Goal: Task Accomplishment & Management: Manage account settings

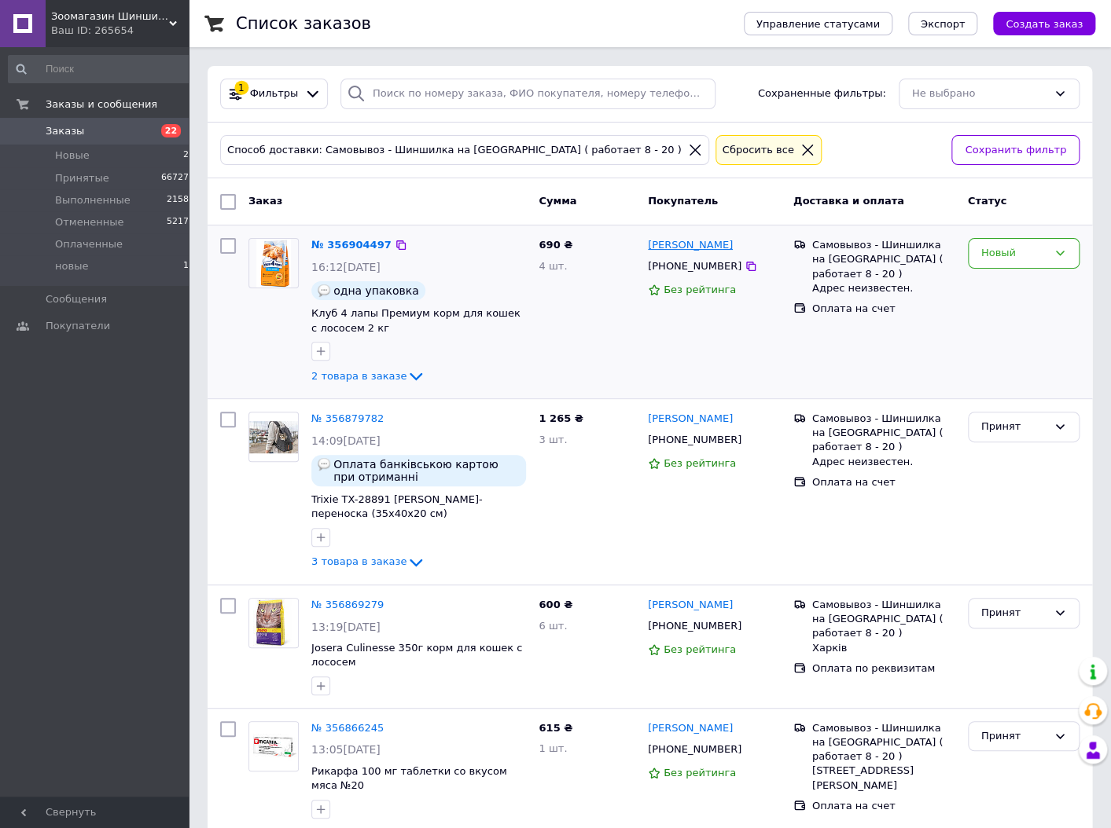
click at [680, 246] on link "[PERSON_NAME]" at bounding box center [690, 245] width 85 height 15
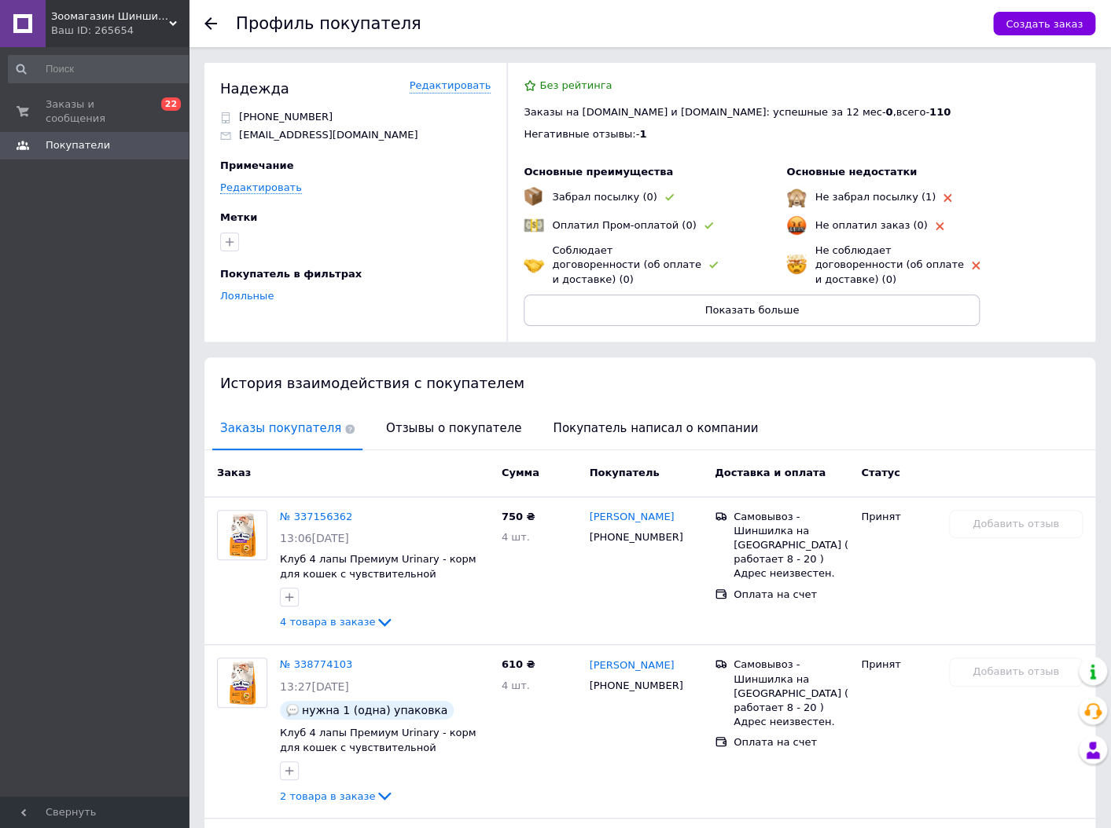
click at [211, 18] on use at bounding box center [210, 23] width 13 height 13
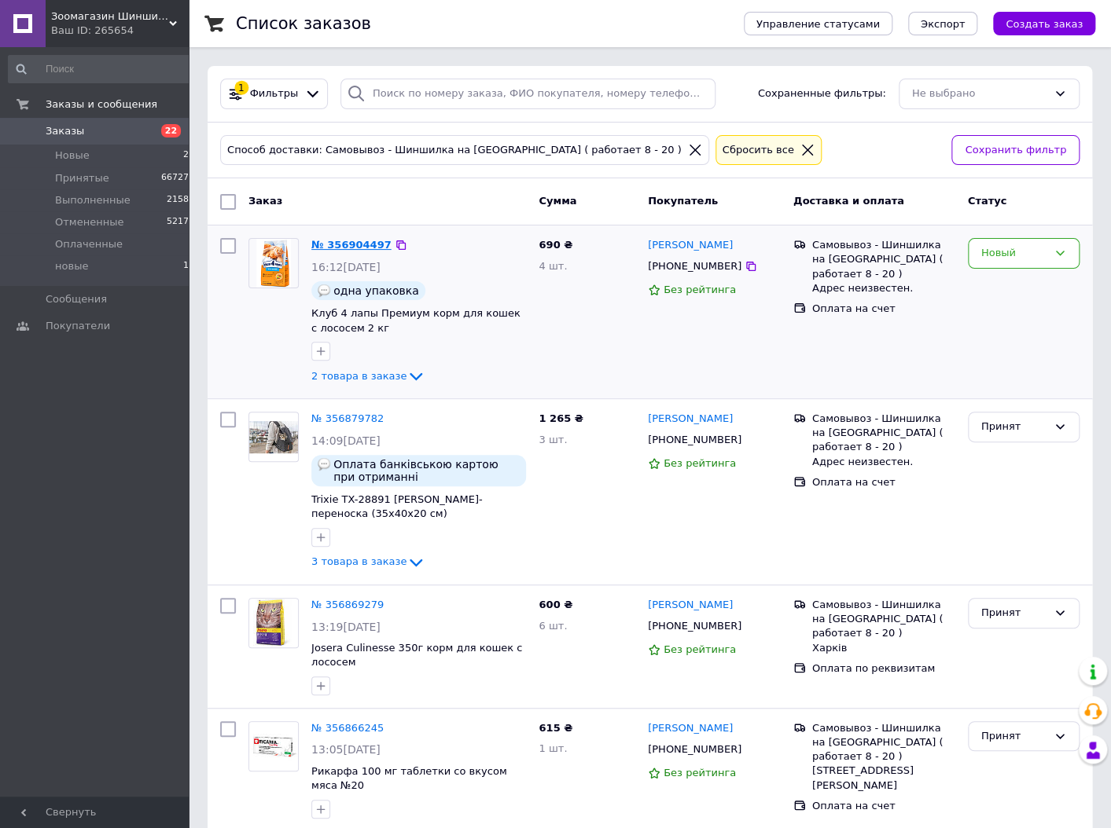
click at [341, 246] on link "№ 356904497" at bounding box center [351, 245] width 80 height 12
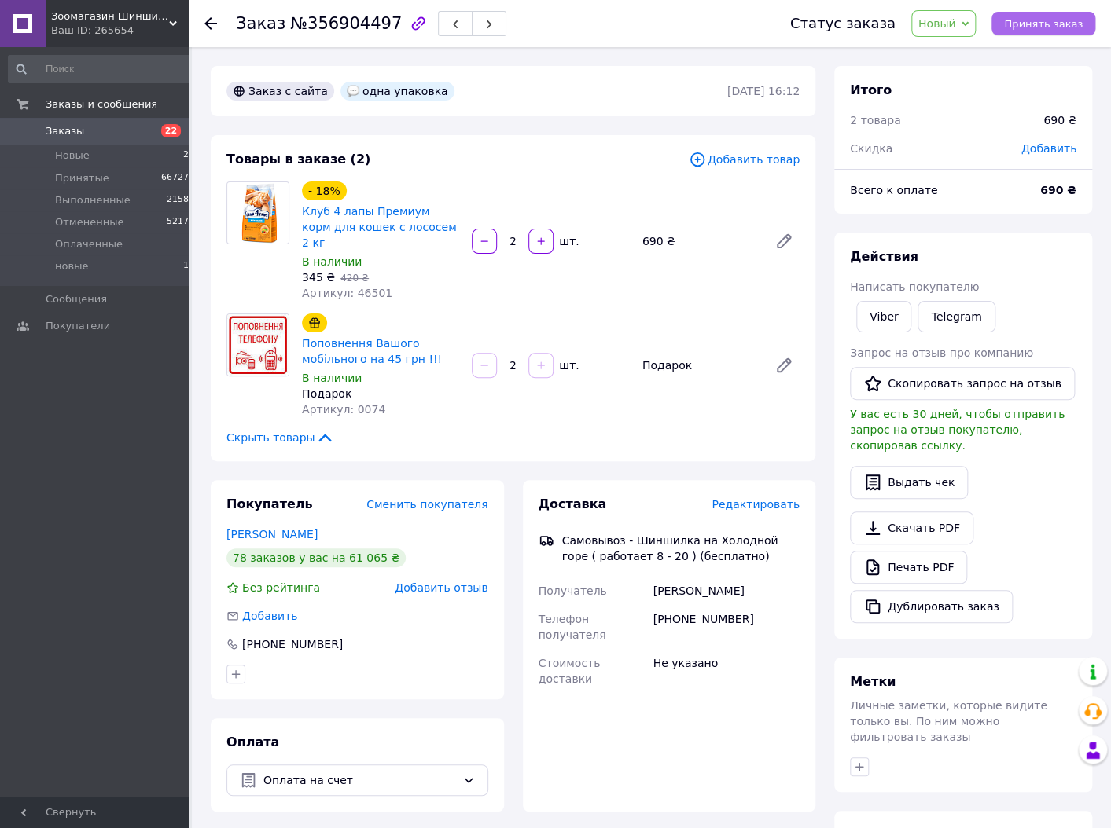
click at [1061, 20] on span "Принять заказ" at bounding box center [1043, 24] width 79 height 12
click at [931, 553] on link "Печать PDF" at bounding box center [908, 567] width 117 height 33
click at [210, 23] on icon at bounding box center [210, 23] width 13 height 13
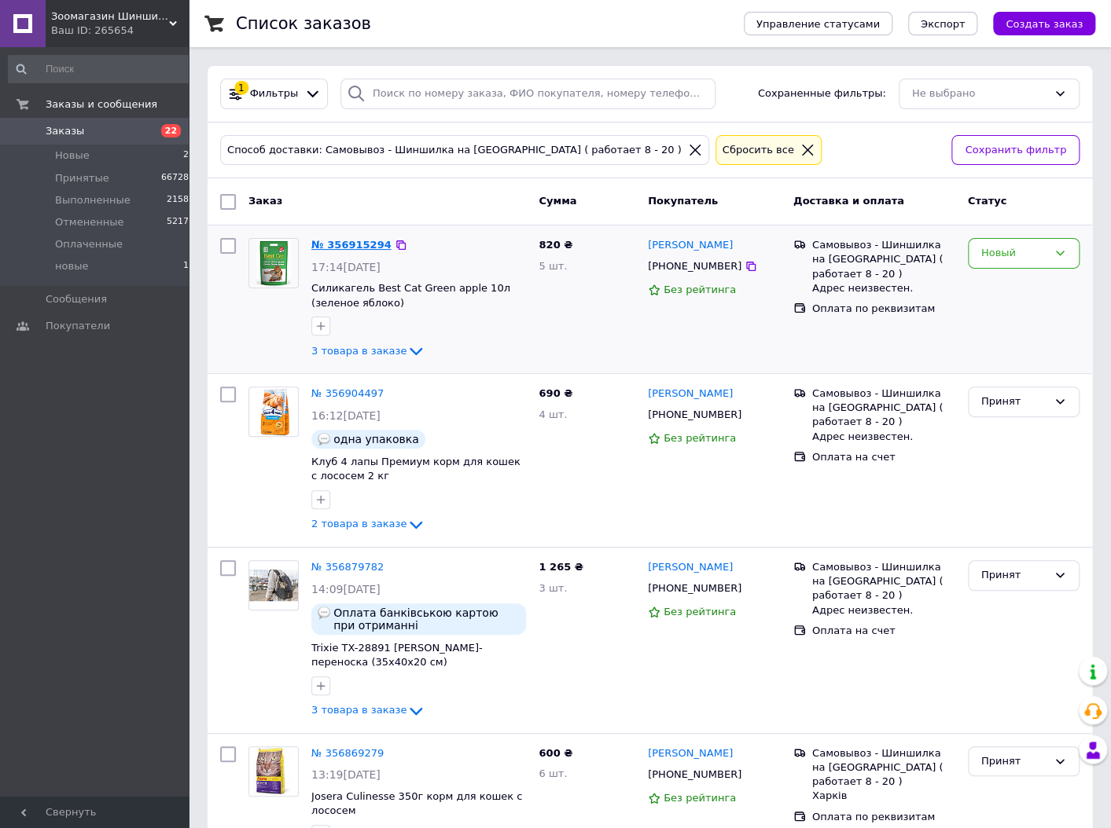
click at [347, 248] on link "№ 356915294" at bounding box center [351, 245] width 80 height 12
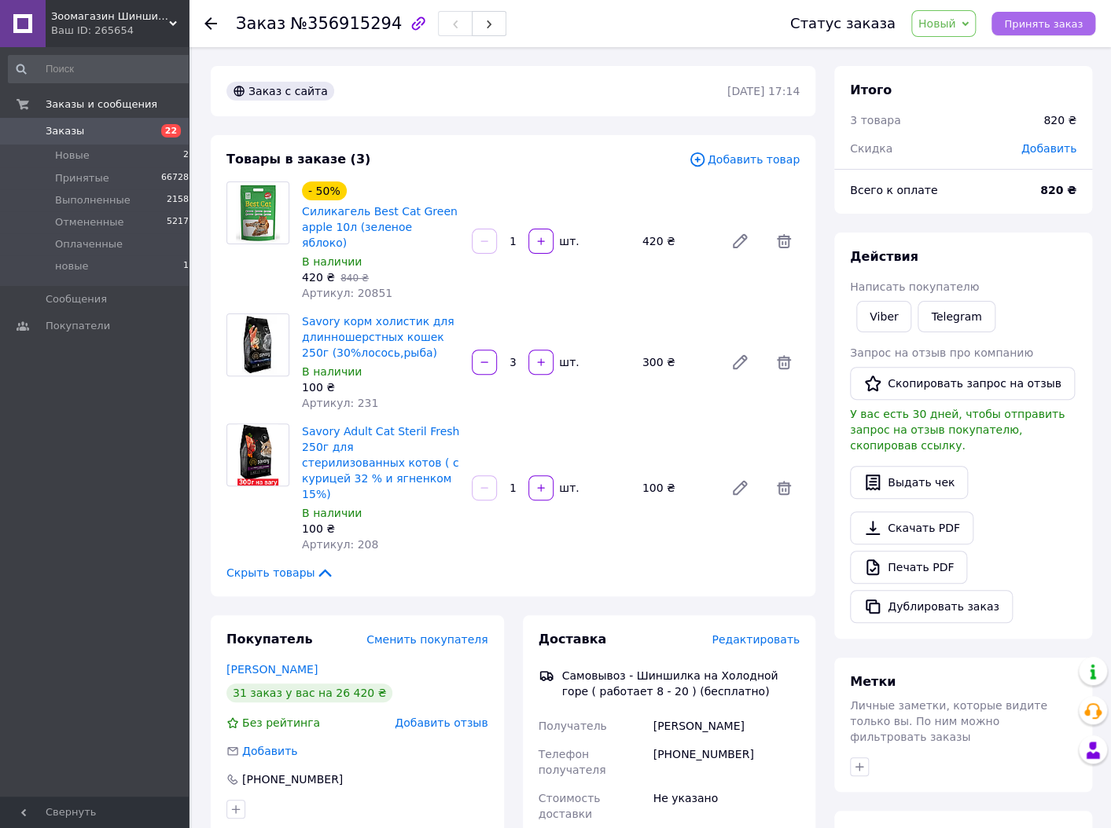
click at [1044, 23] on span "Принять заказ" at bounding box center [1043, 24] width 79 height 12
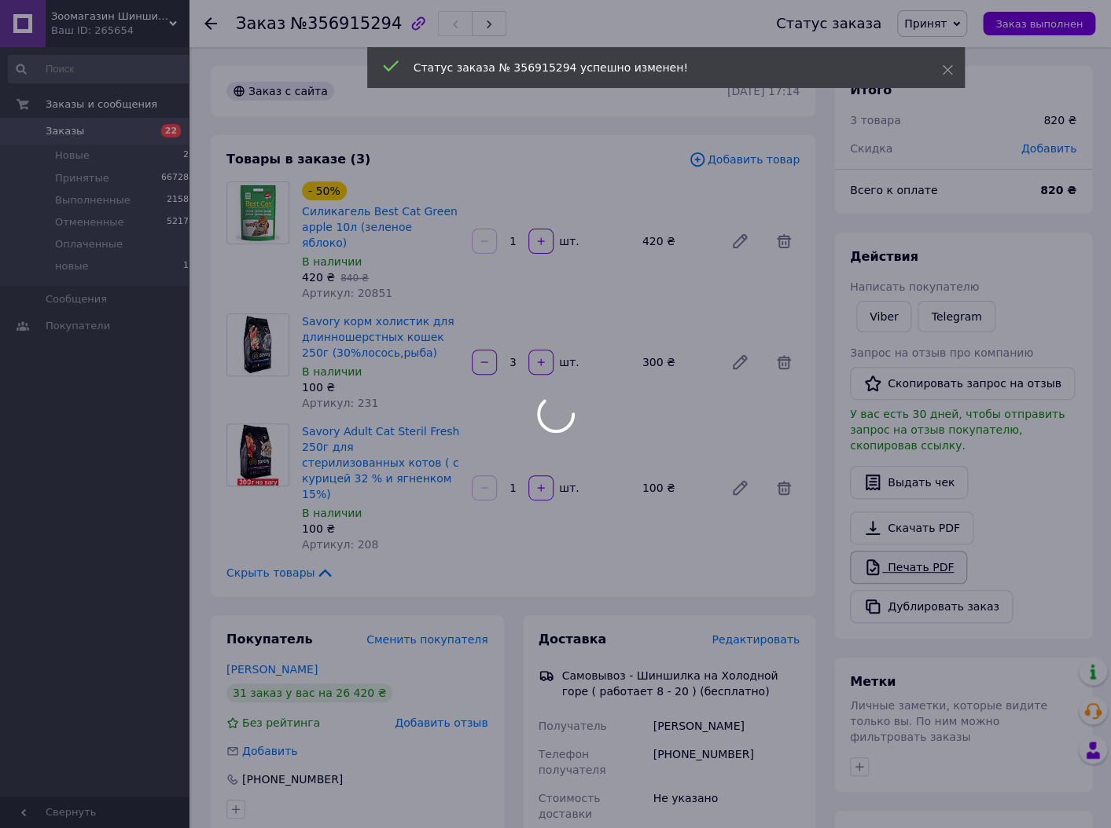
click at [942, 558] on div at bounding box center [555, 414] width 1111 height 828
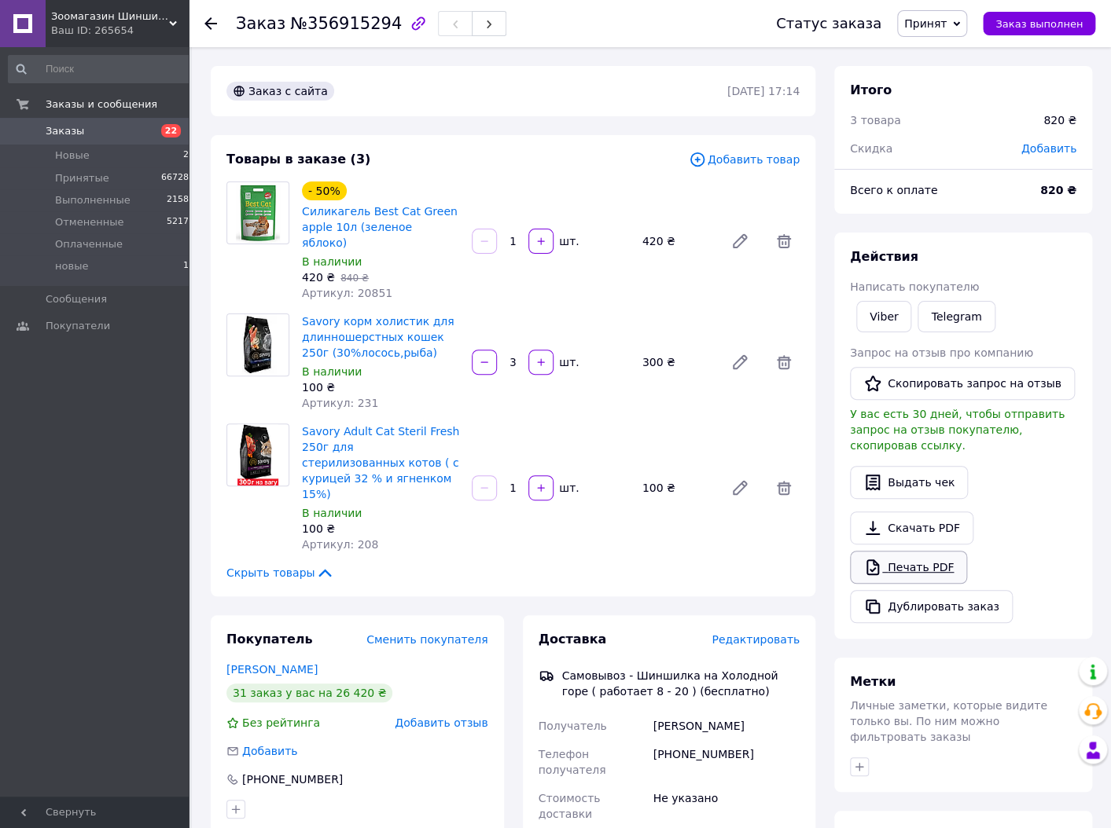
click at [908, 551] on link "Печать PDF" at bounding box center [908, 567] width 117 height 33
click at [208, 20] on icon at bounding box center [210, 23] width 13 height 13
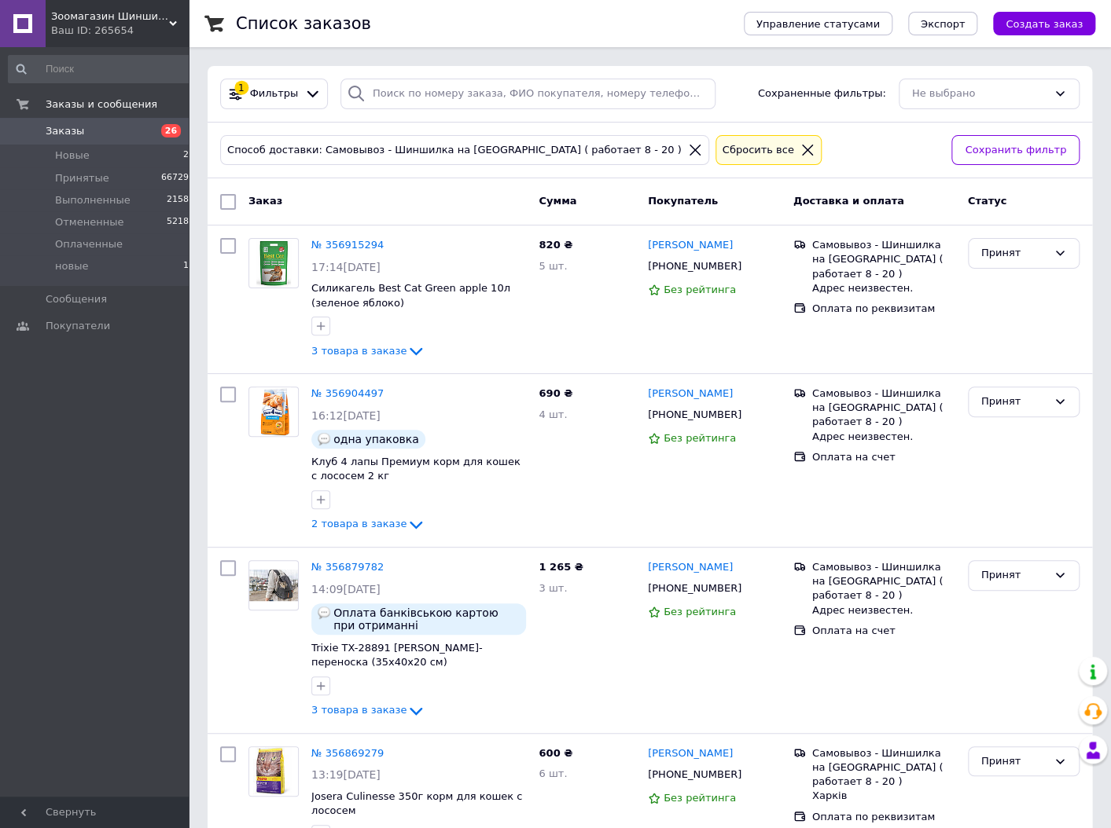
click at [800, 153] on icon at bounding box center [807, 150] width 14 height 14
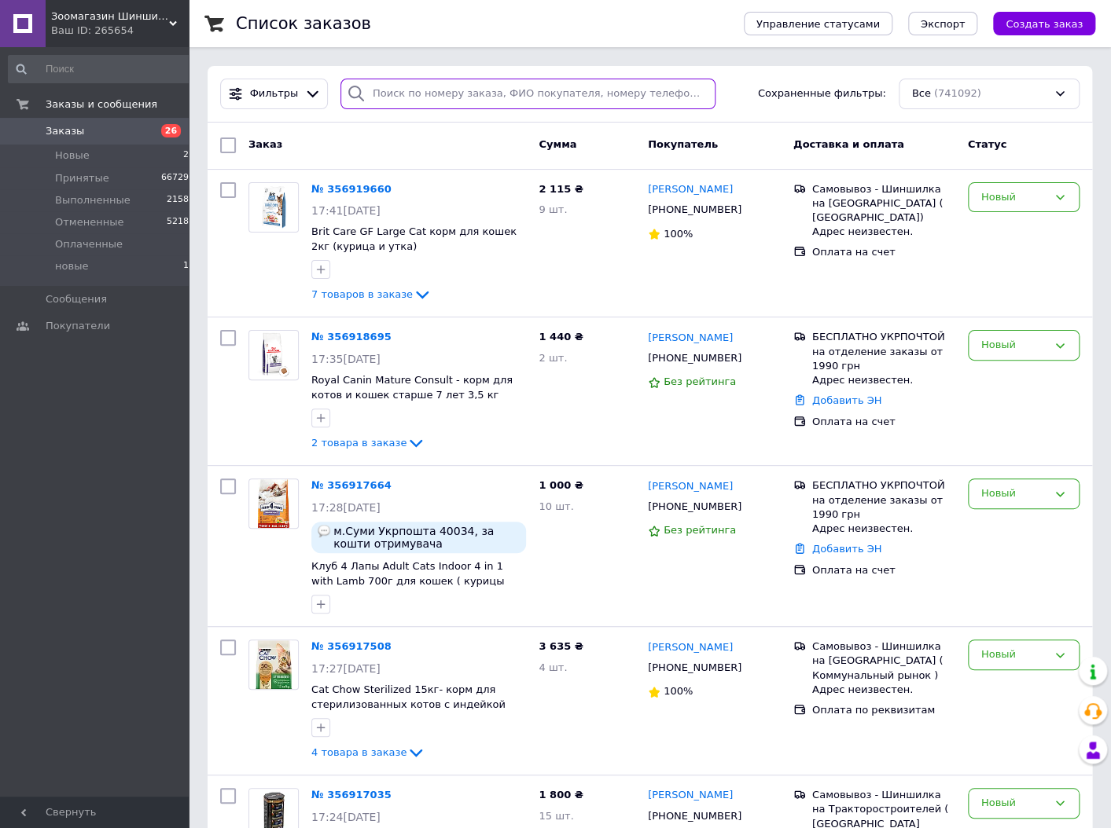
click at [419, 98] on input "search" at bounding box center [527, 94] width 375 height 31
paste input "954910325"
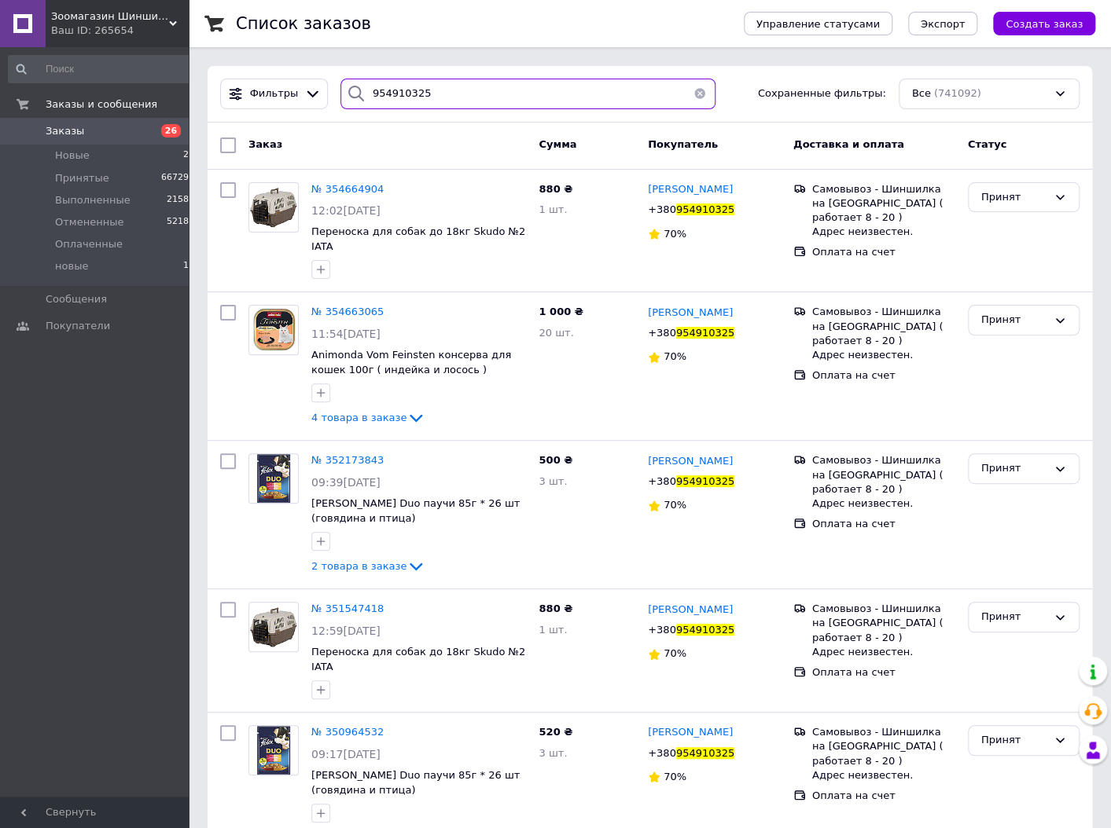
type input "954910325"
click at [692, 93] on button "button" at bounding box center [699, 94] width 31 height 31
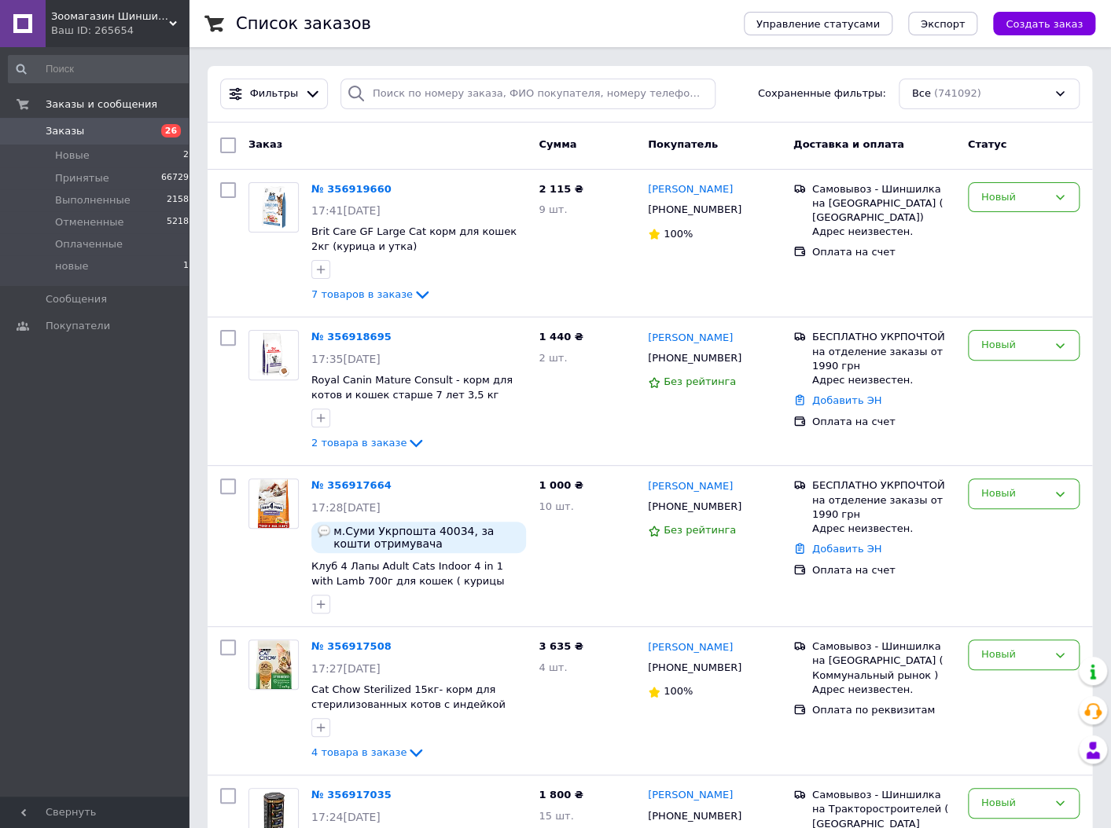
click at [729, 123] on div "Заказ Сумма Покупатель Доставка и оплата Статус" at bounding box center [649, 146] width 884 height 47
drag, startPoint x: 264, startPoint y: 92, endPoint x: 265, endPoint y: 110, distance: 18.1
click at [265, 92] on span "Фильтры" at bounding box center [274, 93] width 49 height 15
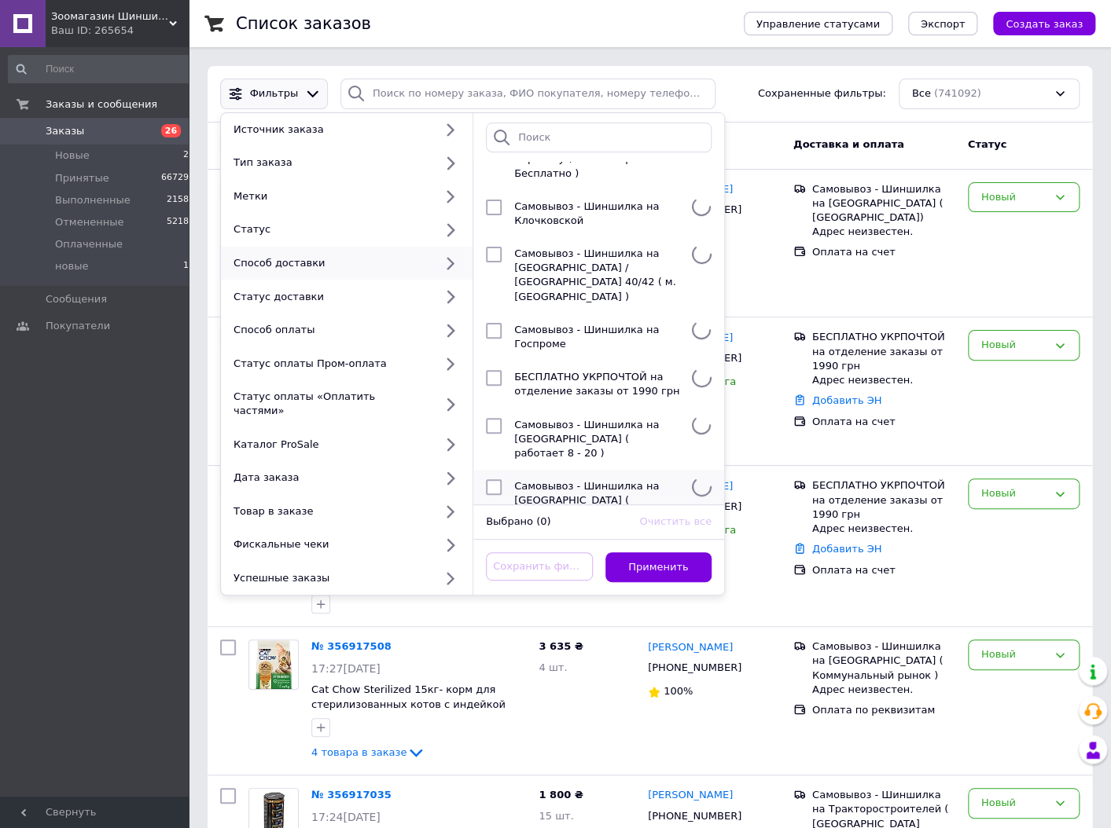
scroll to position [336, 0]
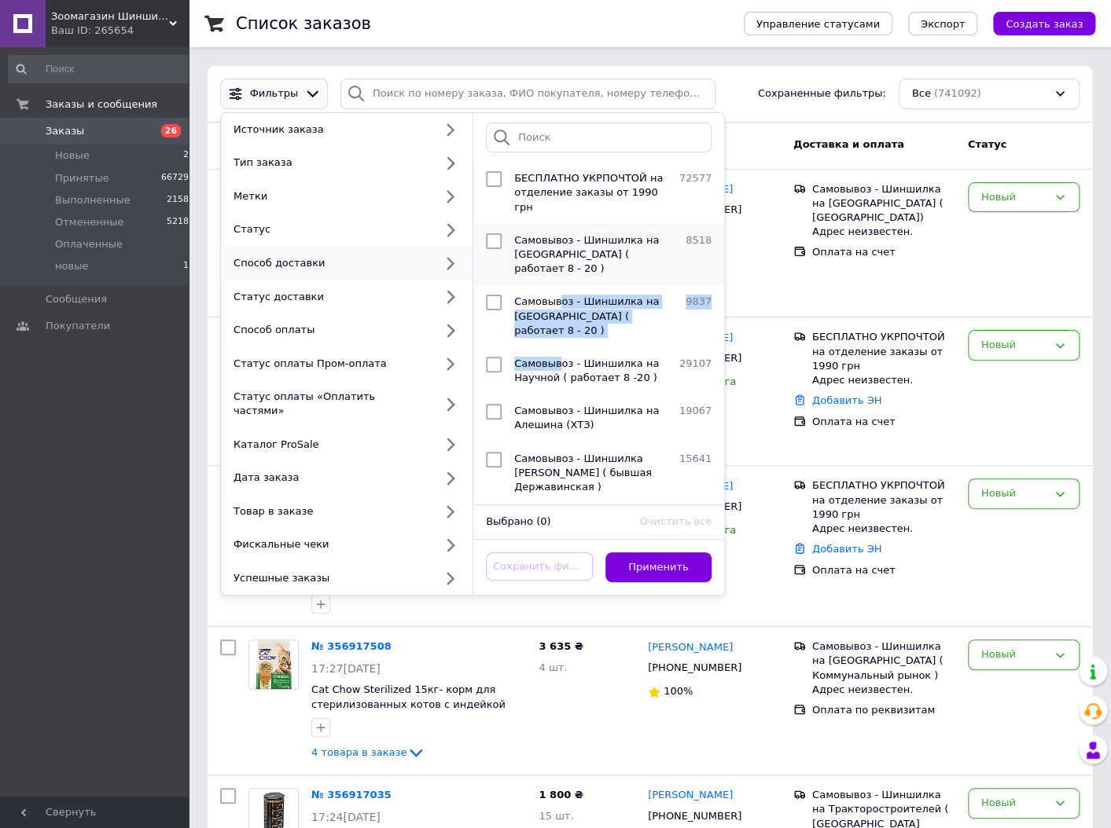
drag, startPoint x: 559, startPoint y: 355, endPoint x: 556, endPoint y: 270, distance: 85.7
click at [556, 270] on ul "Не выбран 23351 Бесплатная доставка от Prom   «Дешевая доставка» на Prom   Курь…" at bounding box center [598, 333] width 251 height 343
click at [553, 236] on span "Самовывоз - Шиншилка на [GEOGRAPHIC_DATA] ( работает 8 - 20 )" at bounding box center [586, 254] width 145 height 40
checkbox input "true"
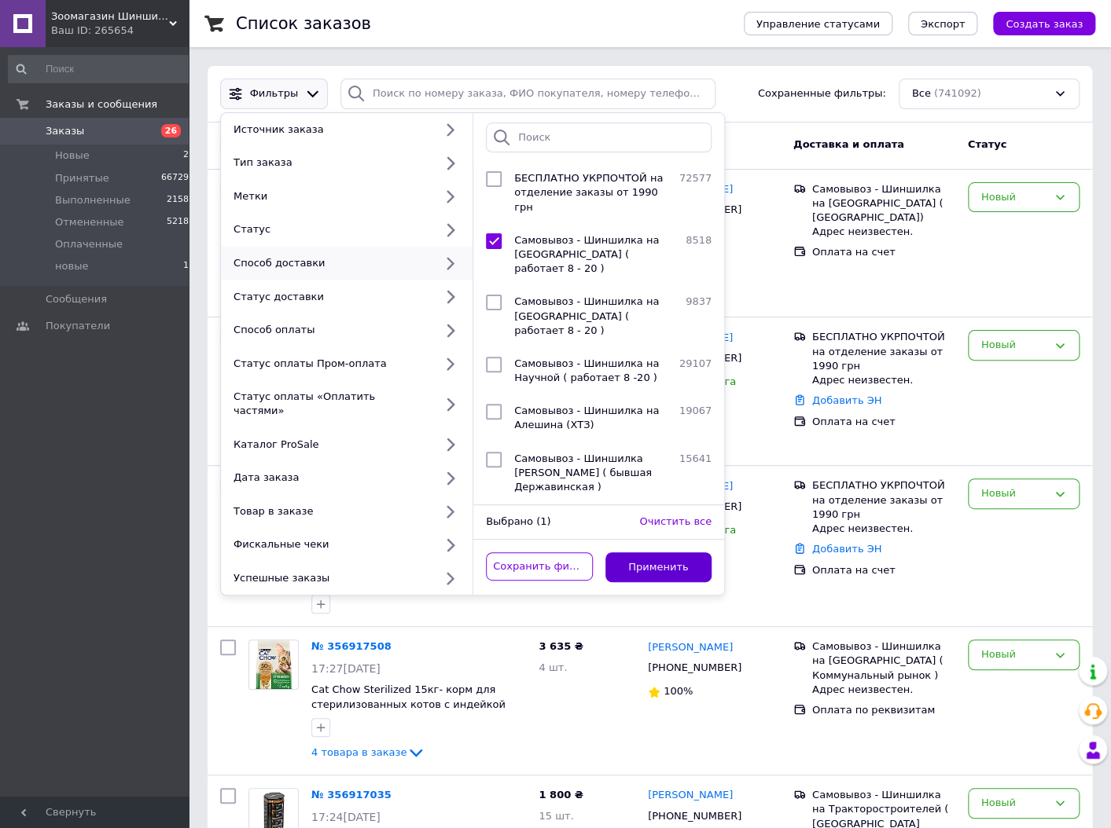
click at [648, 553] on button "Применить" at bounding box center [658, 568] width 107 height 31
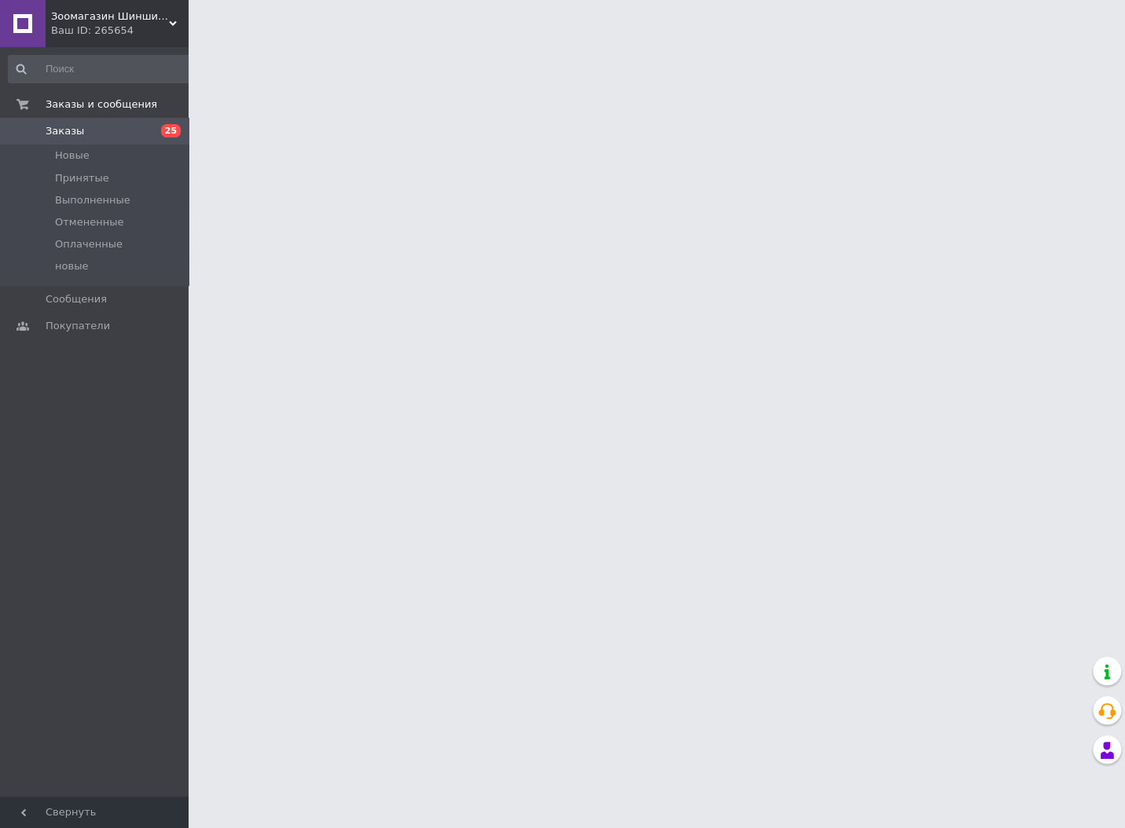
click at [194, 39] on html "Зоомагазин Шиншилка - Дискаунтер зоотоваров.Корма для кошек и собак. Ветеринарн…" at bounding box center [562, 19] width 1125 height 39
